Goal: Transaction & Acquisition: Purchase product/service

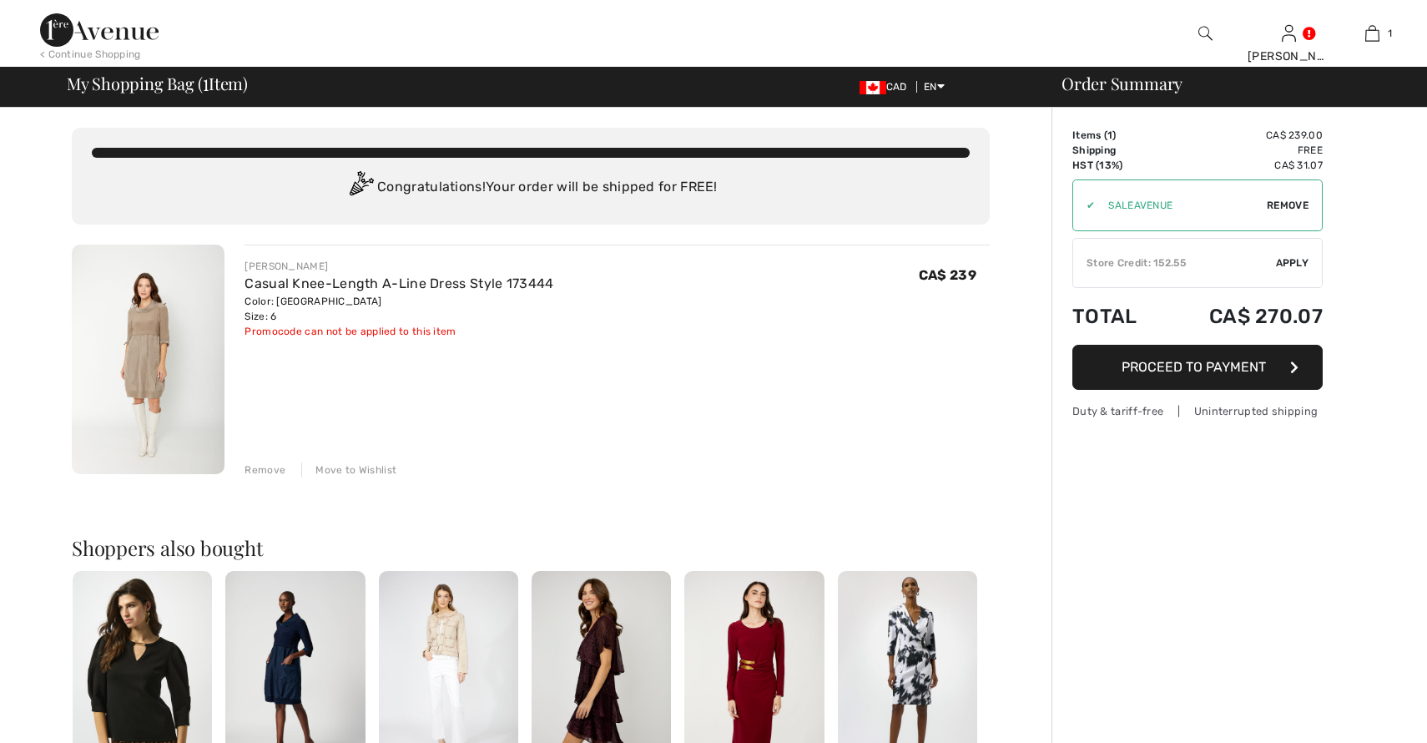
checkbox input "true"
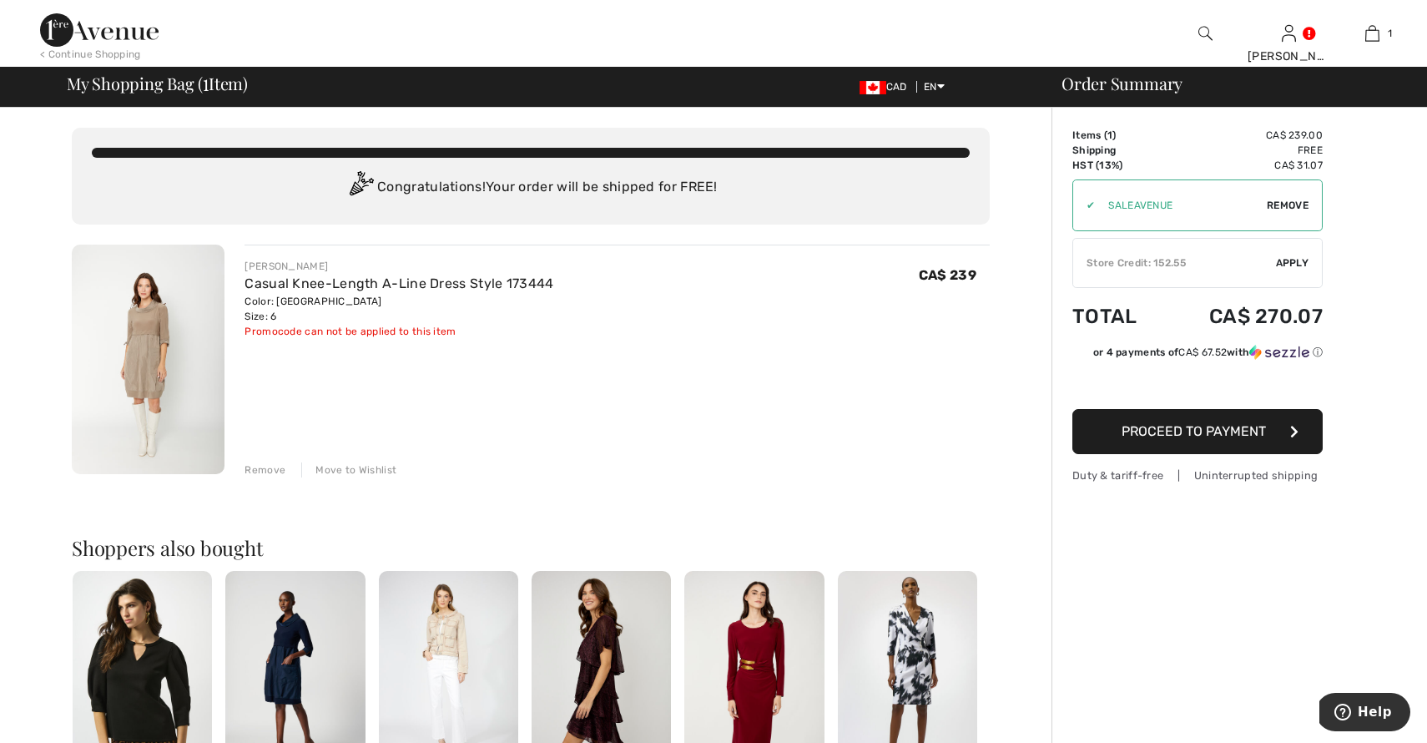
click at [1112, 263] on div "Store Credit: 152.55" at bounding box center [1174, 262] width 203 height 15
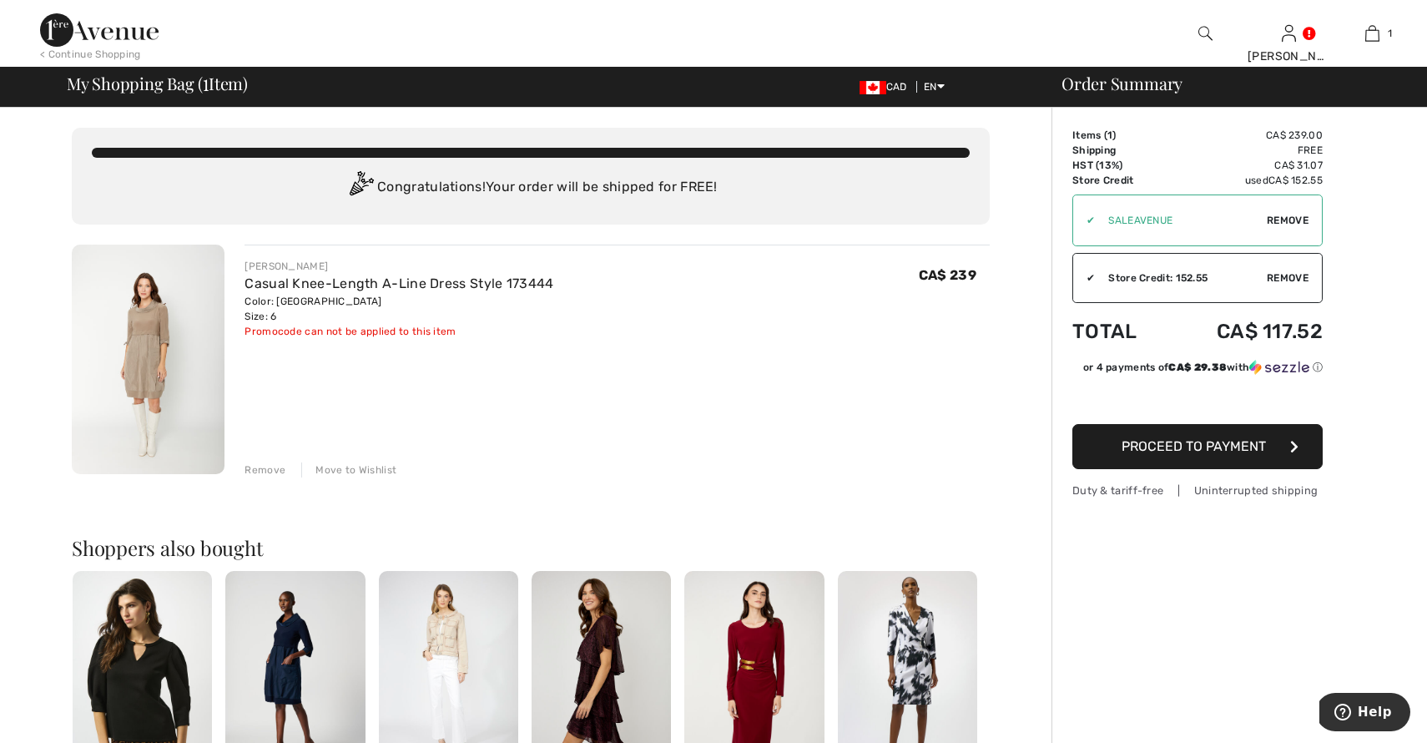
click at [1183, 448] on span "Proceed to Payment" at bounding box center [1194, 446] width 144 height 16
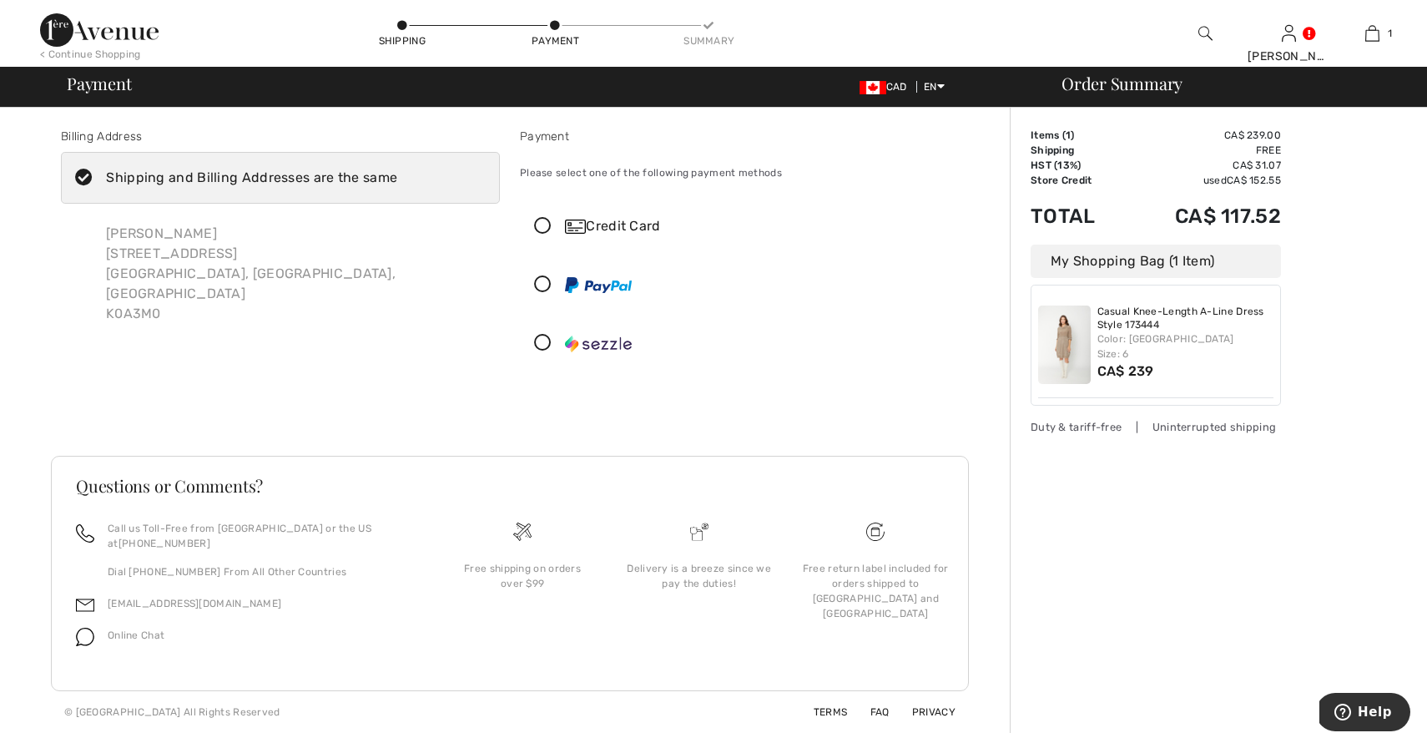
click at [546, 222] on icon at bounding box center [543, 227] width 44 height 18
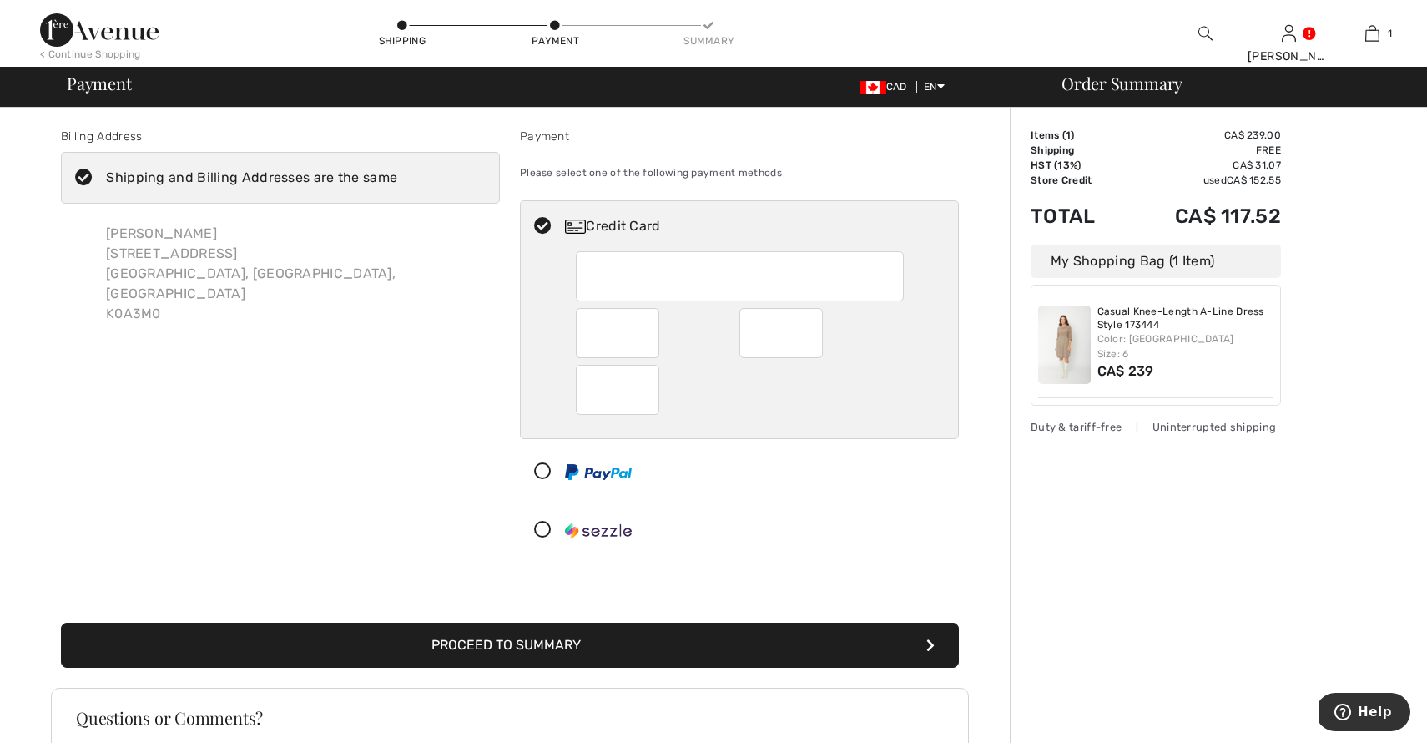
click at [465, 648] on button "Proceed to Summary" at bounding box center [510, 645] width 898 height 45
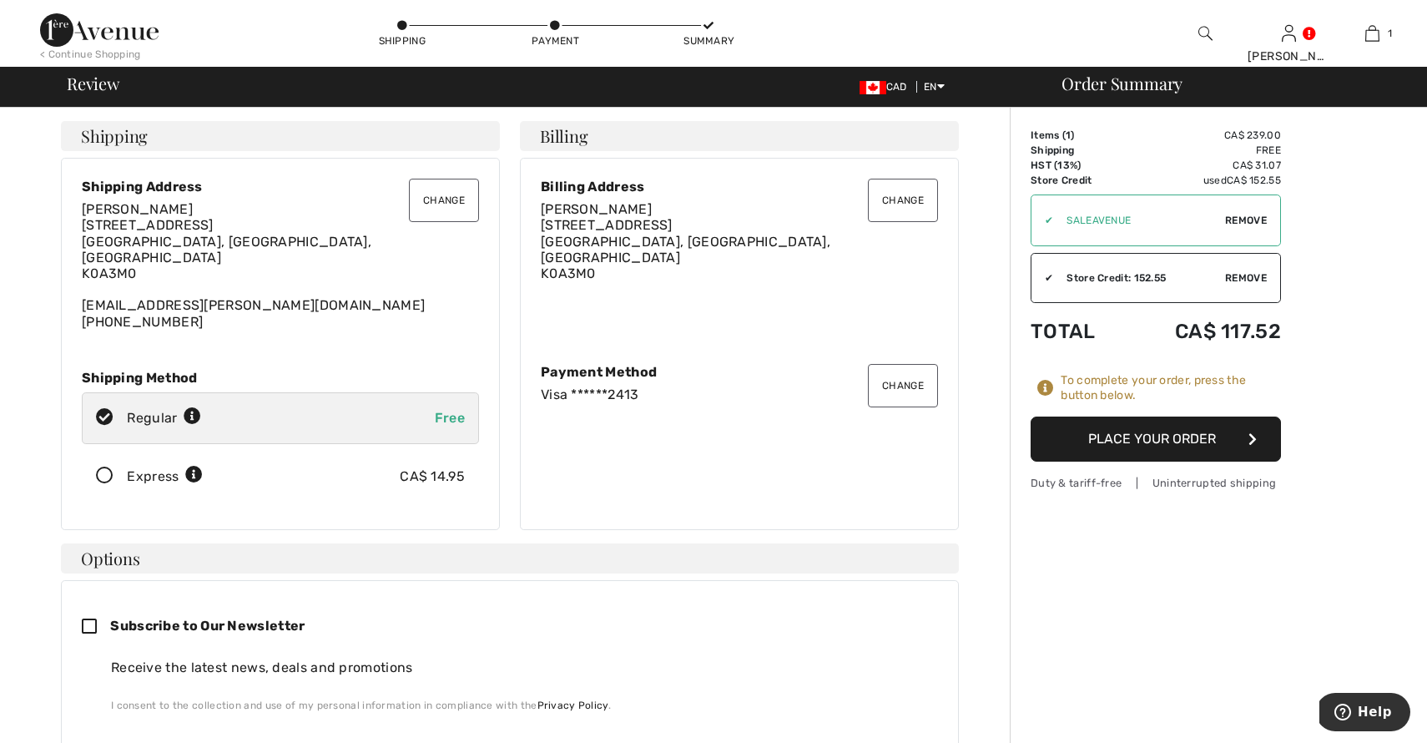
click at [1178, 437] on button "Place Your Order" at bounding box center [1156, 439] width 250 height 45
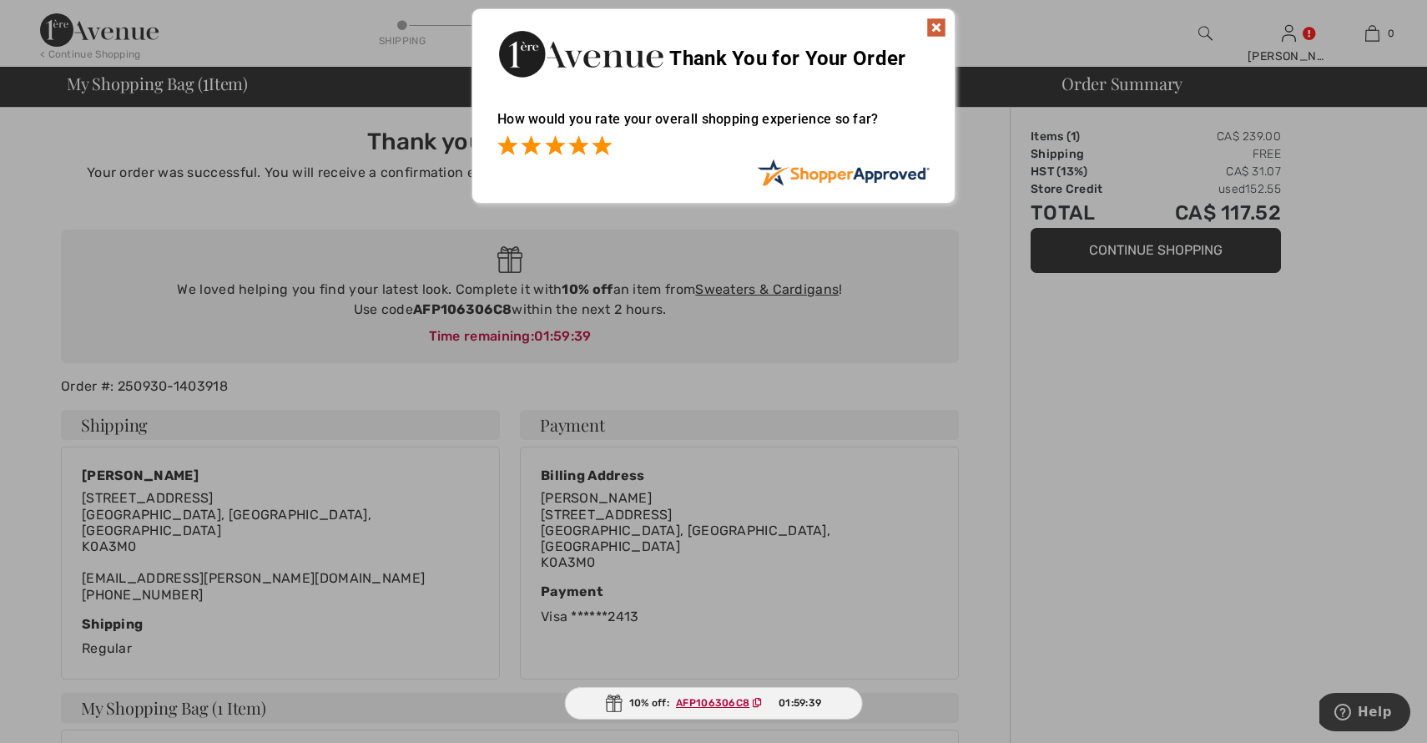
click at [604, 148] on span at bounding box center [602, 145] width 20 height 20
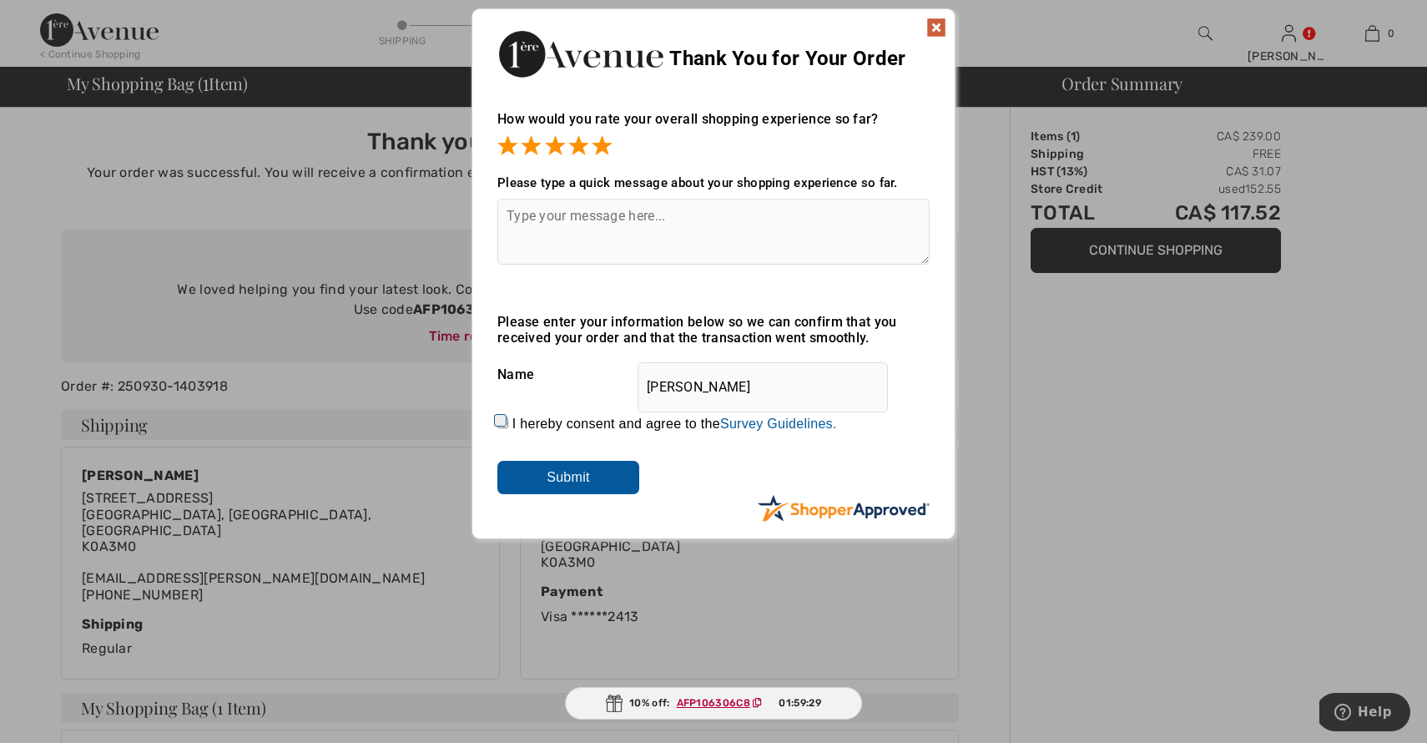
click at [940, 25] on img at bounding box center [937, 28] width 20 height 20
